Goal: Use online tool/utility: Utilize a website feature to perform a specific function

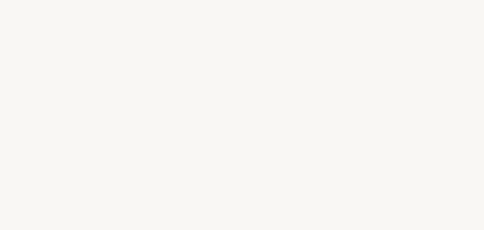
select select "FR"
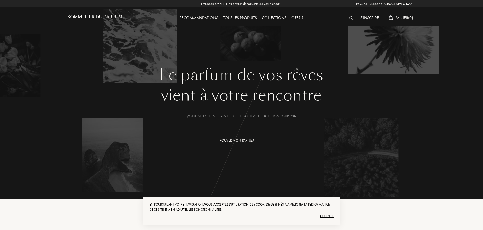
click at [234, 139] on div "Trouver mon parfum" at bounding box center [241, 140] width 61 height 17
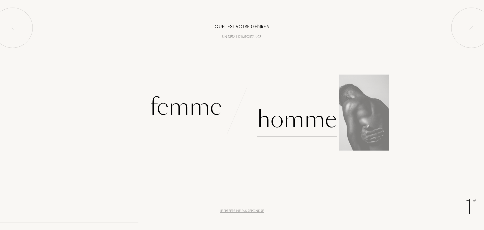
click at [292, 127] on div "Homme" at bounding box center [297, 119] width 80 height 34
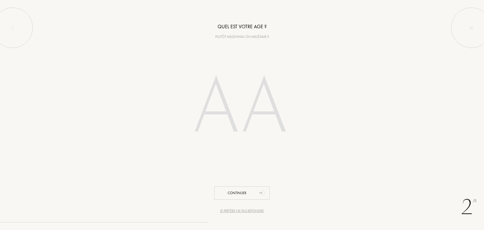
click at [235, 91] on input "number" at bounding box center [242, 108] width 144 height 102
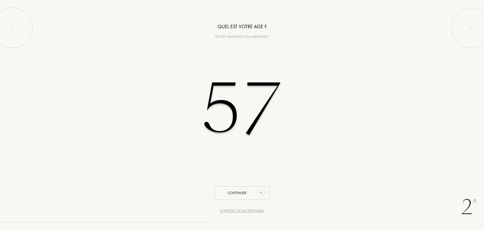
type input "5"
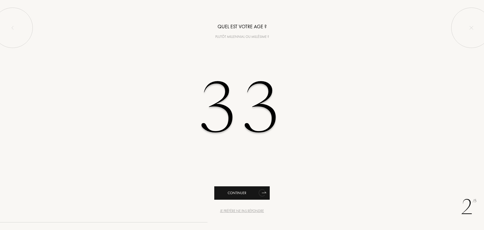
type input "33"
click at [242, 190] on div "Continuer" at bounding box center [241, 192] width 55 height 13
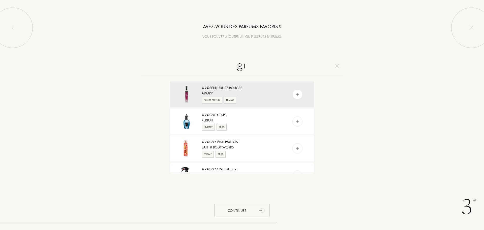
type input "g"
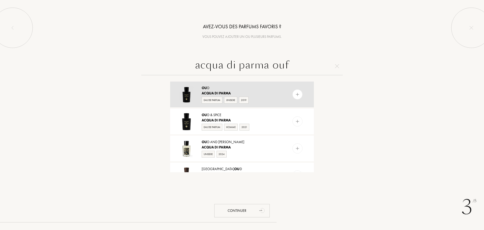
type input "acqua di parma ouf"
click at [298, 93] on img at bounding box center [297, 94] width 5 height 5
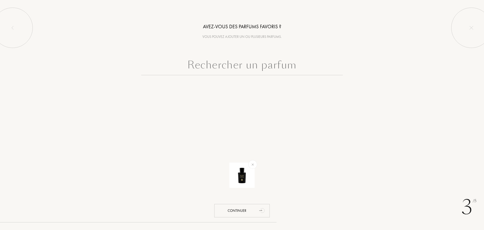
click at [201, 63] on input "text" at bounding box center [242, 66] width 202 height 18
type input "a"
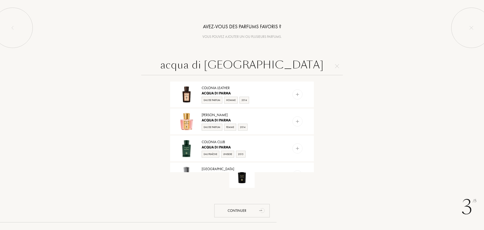
scroll to position [329, 0]
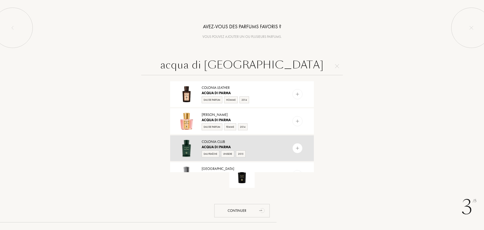
type input "acqua di parma"
click at [209, 142] on div "Colonia Club" at bounding box center [242, 141] width 80 height 5
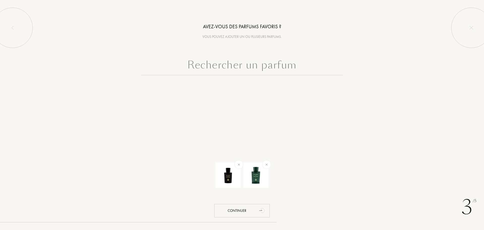
click at [236, 72] on input "text" at bounding box center [242, 66] width 202 height 18
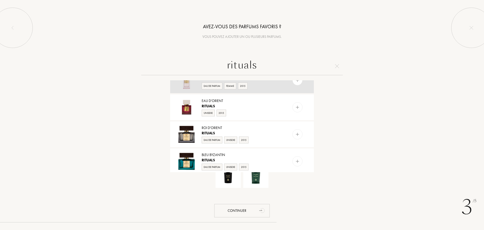
scroll to position [258, 0]
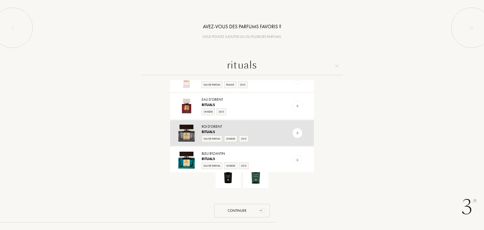
type input "rituals"
click at [212, 129] on span "Rituals" at bounding box center [208, 131] width 13 height 5
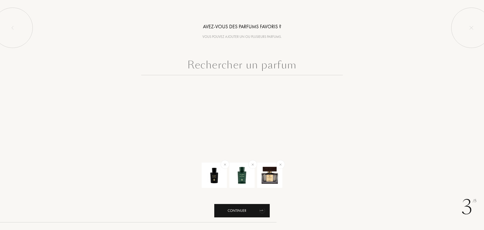
click at [238, 209] on div "Continuer" at bounding box center [241, 210] width 55 height 13
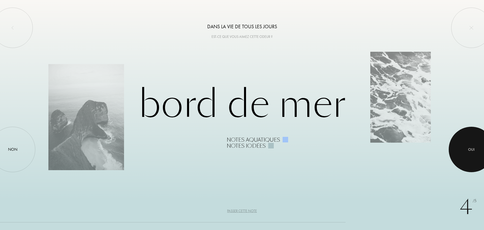
click at [463, 150] on div at bounding box center [471, 149] width 45 height 45
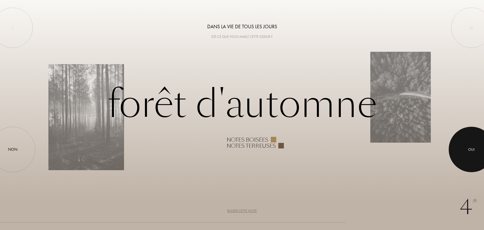
click at [459, 144] on div at bounding box center [471, 149] width 45 height 45
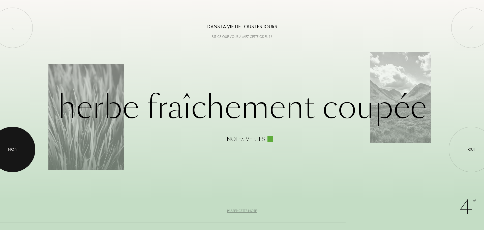
click at [18, 149] on div at bounding box center [12, 149] width 45 height 45
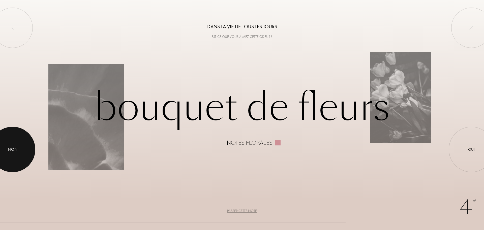
click at [17, 148] on div "Non" at bounding box center [12, 149] width 9 height 6
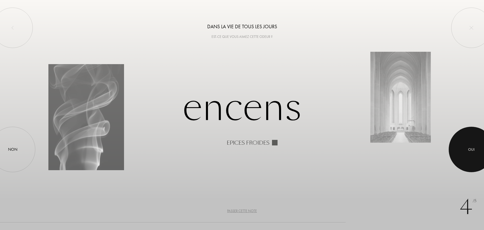
click at [465, 147] on div at bounding box center [471, 149] width 45 height 45
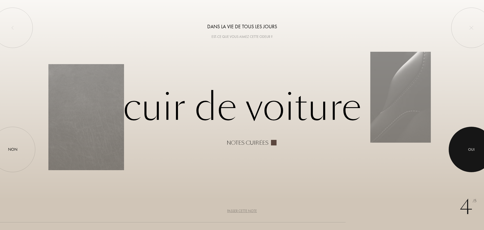
click at [467, 132] on div at bounding box center [471, 149] width 45 height 45
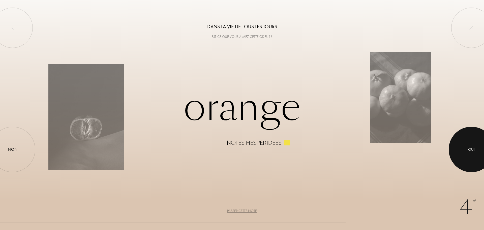
click at [461, 135] on div "Oui" at bounding box center [471, 149] width 45 height 45
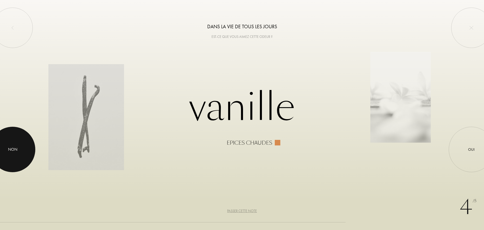
click at [17, 148] on div "Non" at bounding box center [12, 149] width 9 height 6
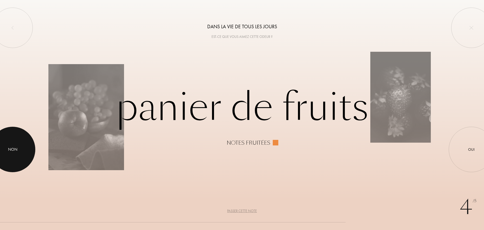
click at [18, 135] on div "Non" at bounding box center [12, 149] width 45 height 45
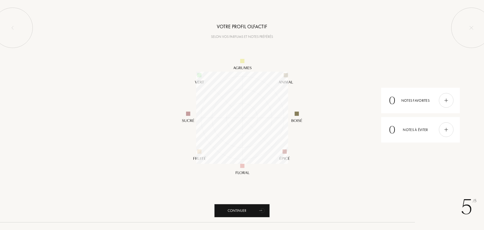
scroll to position [92, 92]
click at [238, 210] on div "Continuer" at bounding box center [241, 210] width 55 height 13
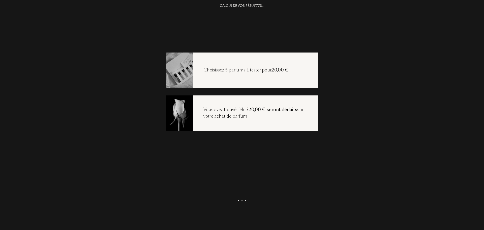
scroll to position [10, 0]
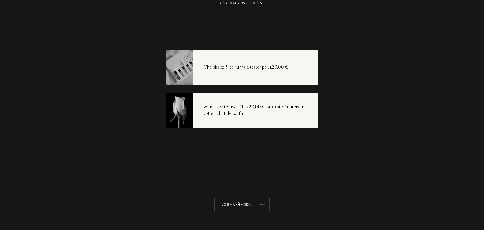
click at [232, 205] on div "Voir ma sélection" at bounding box center [241, 204] width 55 height 13
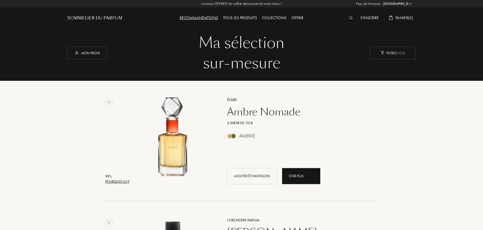
select select "FR"
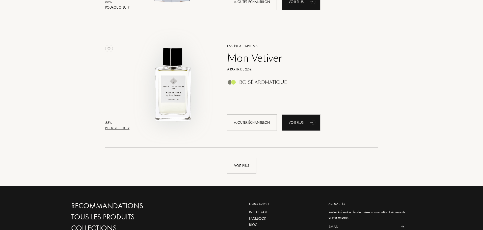
scroll to position [1138, 0]
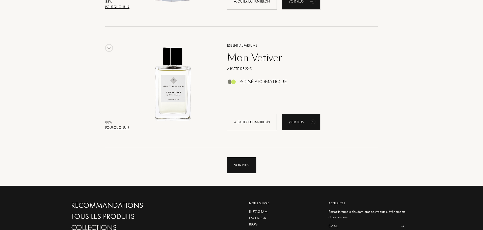
click at [230, 167] on div "Voir plus" at bounding box center [242, 165] width 30 height 16
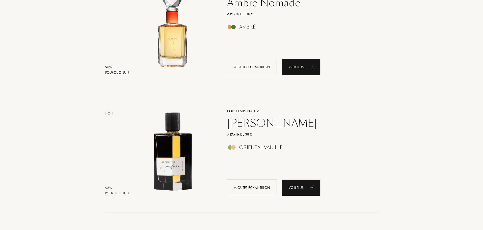
scroll to position [0, 0]
